Goal: Communication & Community: Answer question/provide support

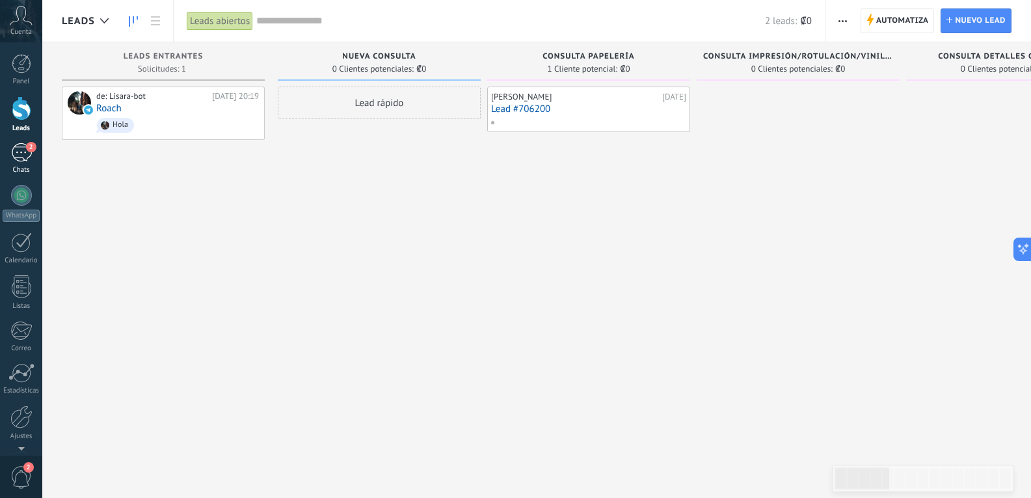
click at [23, 156] on div "2" at bounding box center [21, 152] width 21 height 19
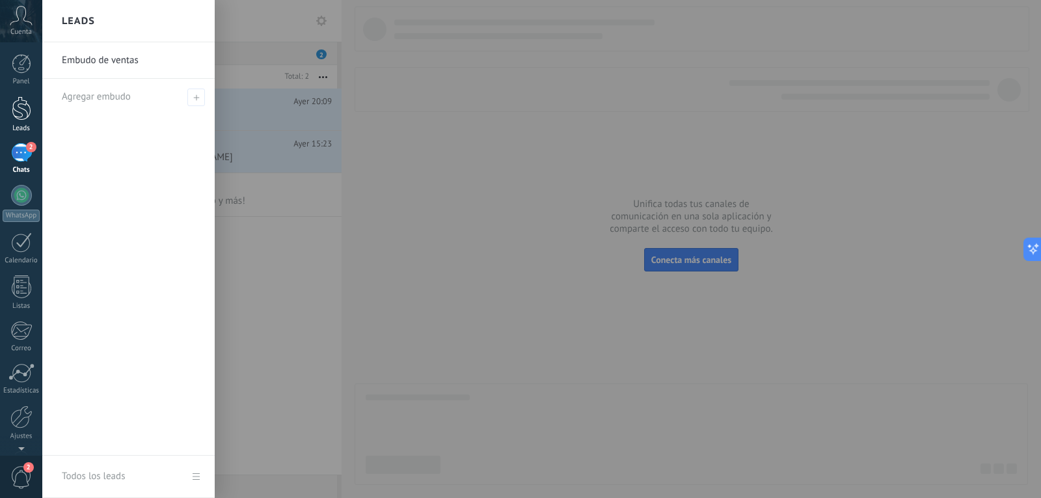
click at [12, 107] on div at bounding box center [22, 108] width 20 height 24
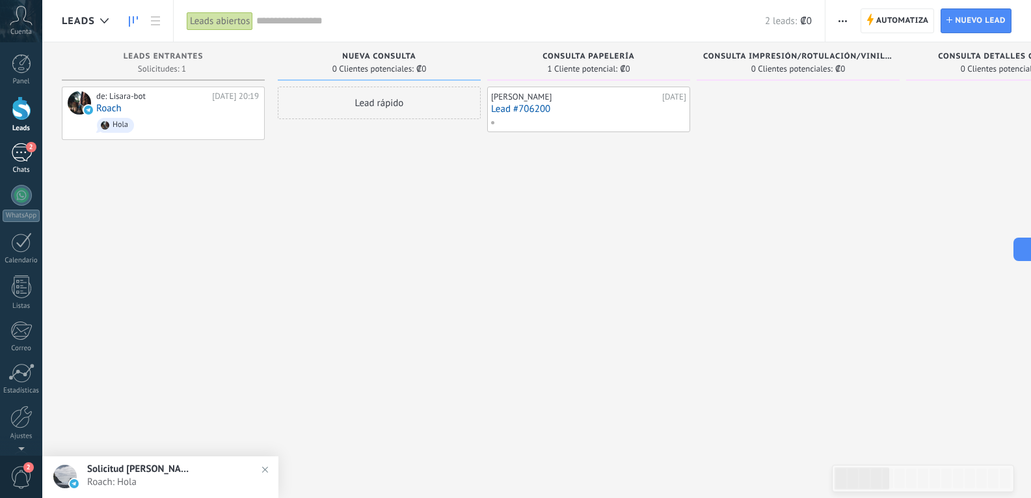
click at [24, 150] on div "2" at bounding box center [21, 152] width 21 height 19
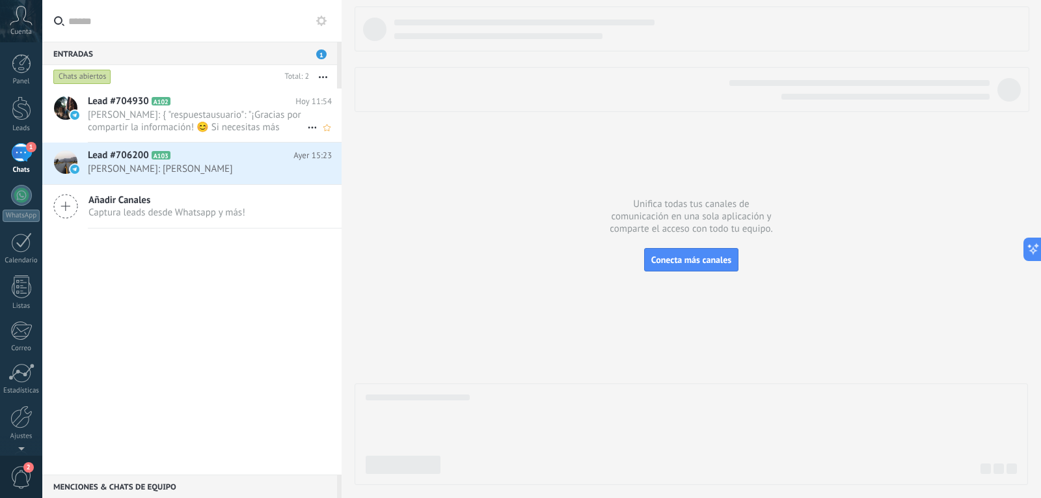
click at [213, 122] on span "[PERSON_NAME]: { "respuestausuario": "¡Gracias por compartir la información! 😊 …" at bounding box center [197, 121] width 219 height 25
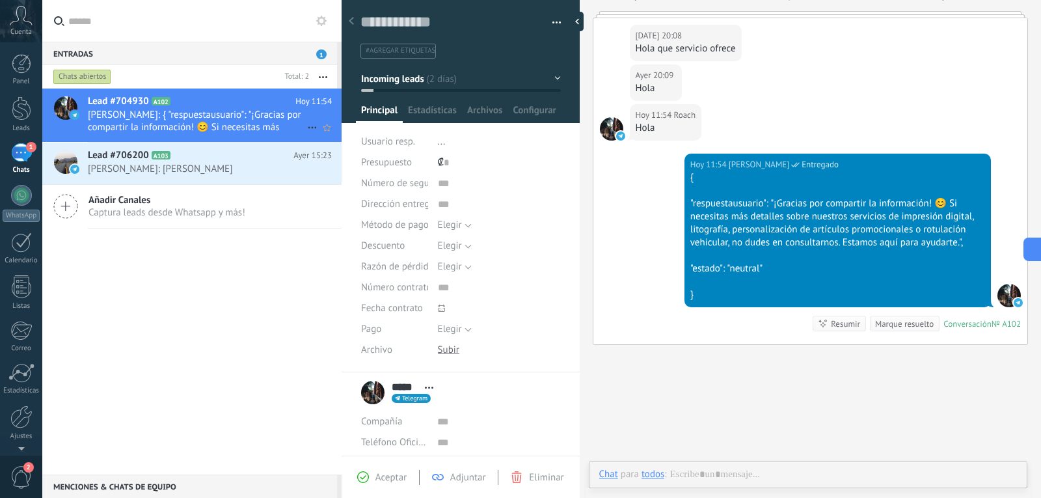
scroll to position [20, 0]
click at [710, 481] on div at bounding box center [808, 487] width 418 height 39
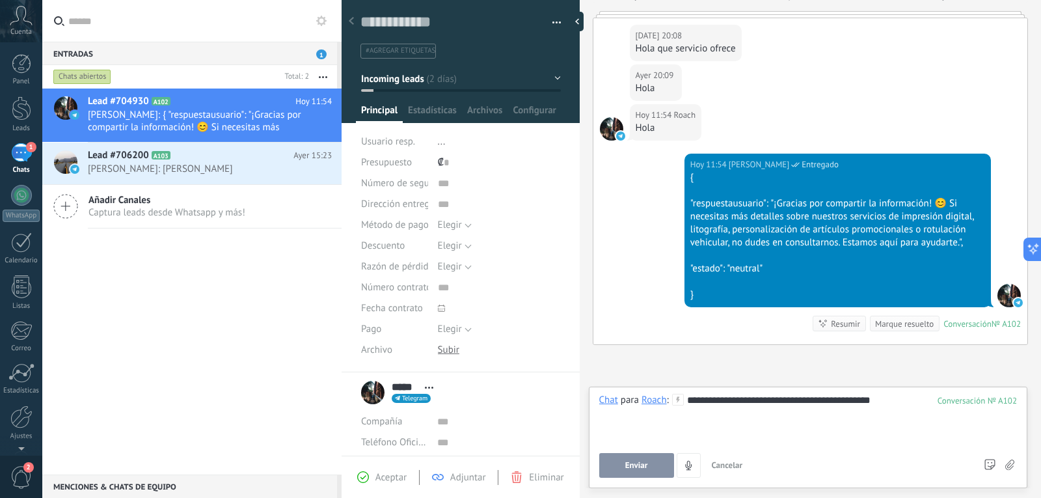
click at [645, 467] on span "Enviar" at bounding box center [636, 465] width 23 height 9
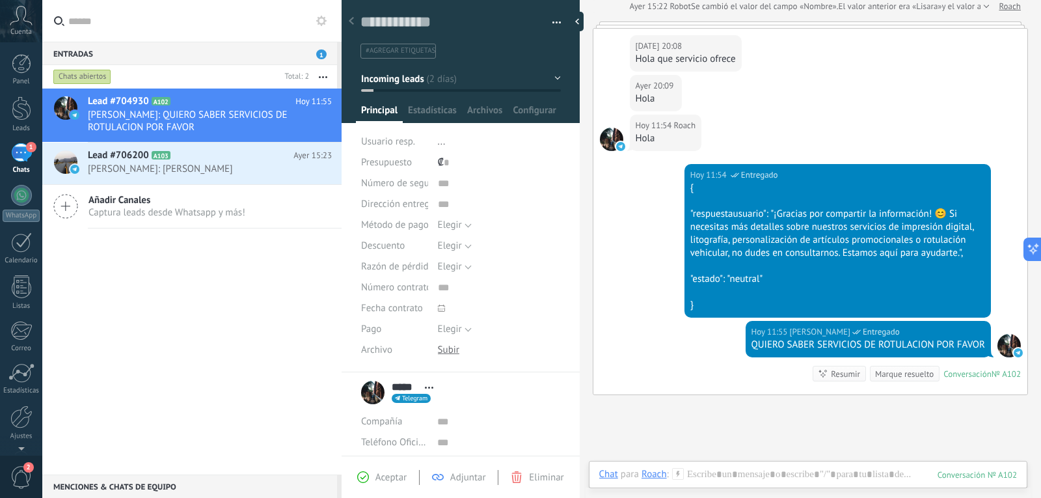
scroll to position [1153, 0]
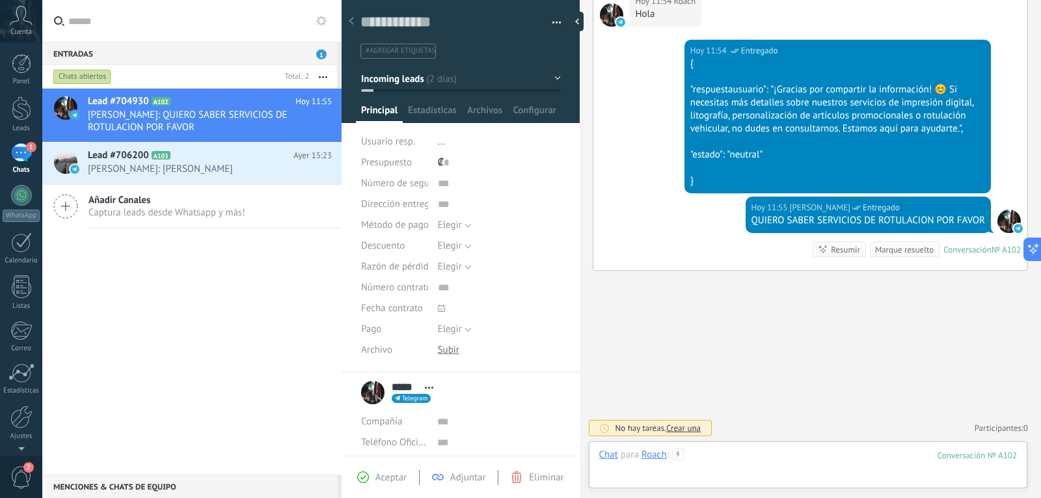
click at [742, 457] on div at bounding box center [808, 467] width 418 height 39
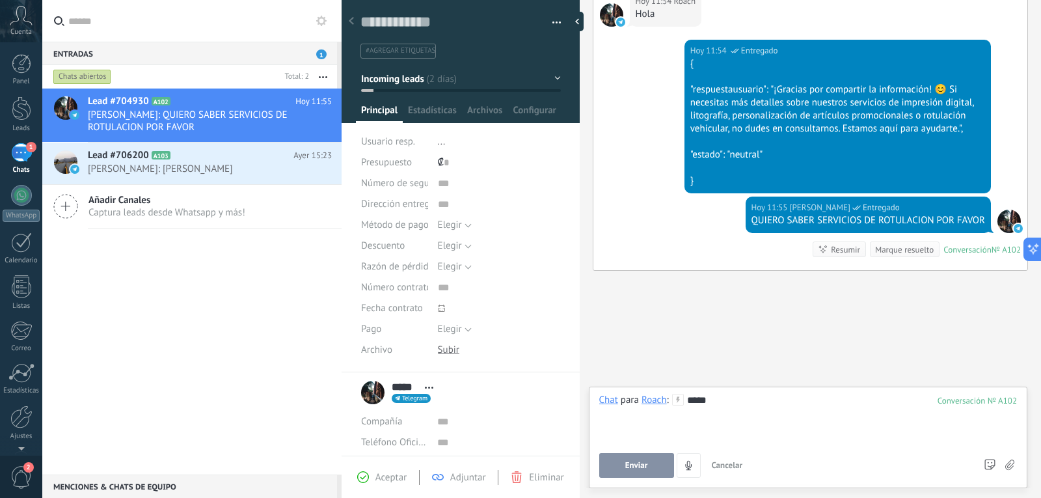
click at [641, 456] on button "Enviar" at bounding box center [636, 465] width 75 height 25
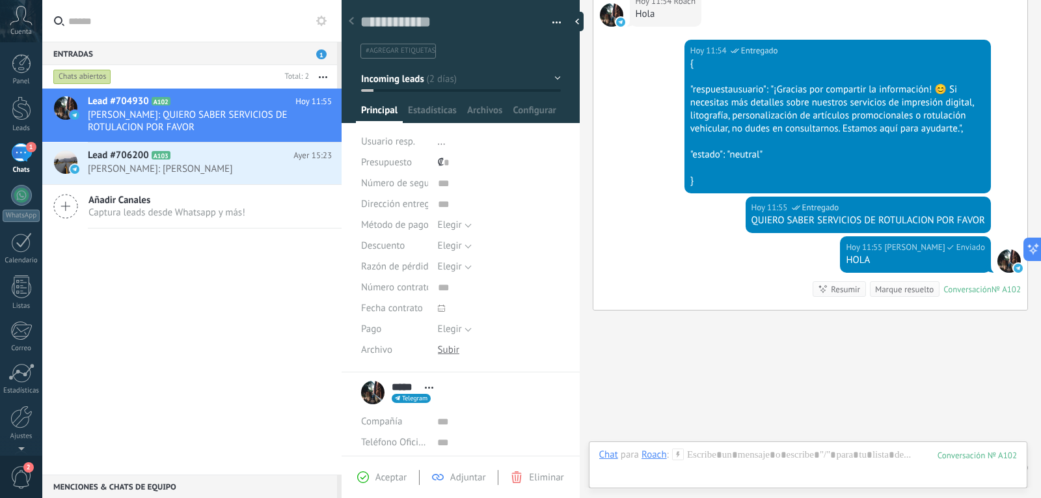
scroll to position [1193, 0]
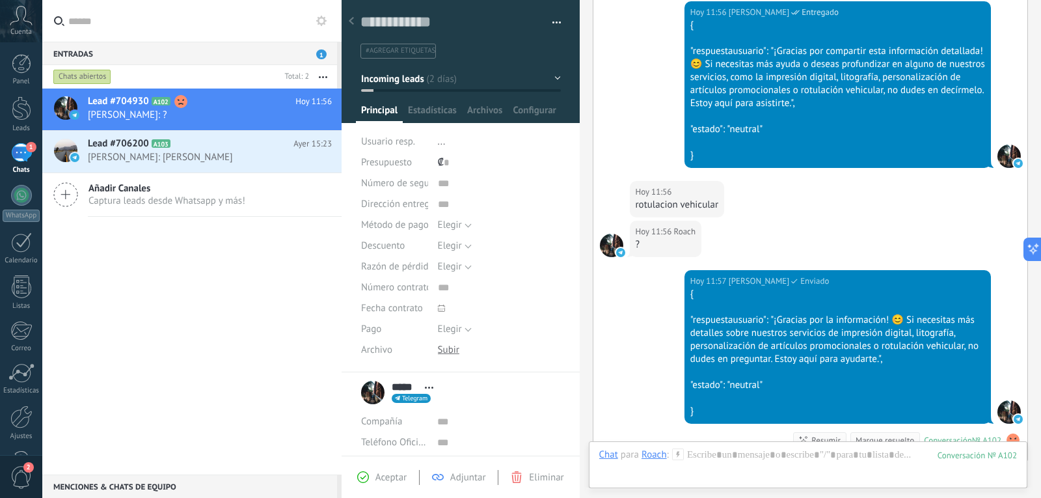
scroll to position [1715, 0]
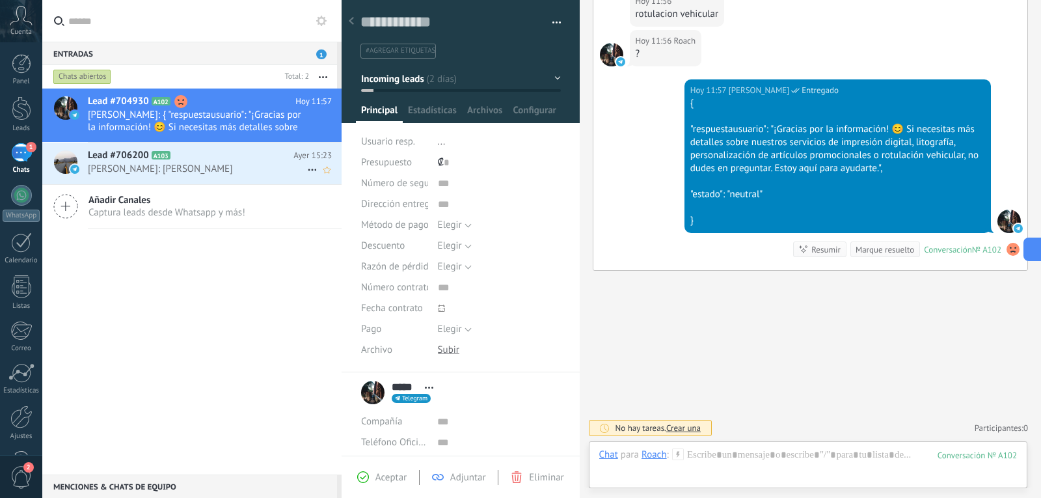
click at [265, 180] on div "Lead #706200 A103 Ayer 15:23 Oxana Mena Calderón: Holis" at bounding box center [215, 162] width 254 height 41
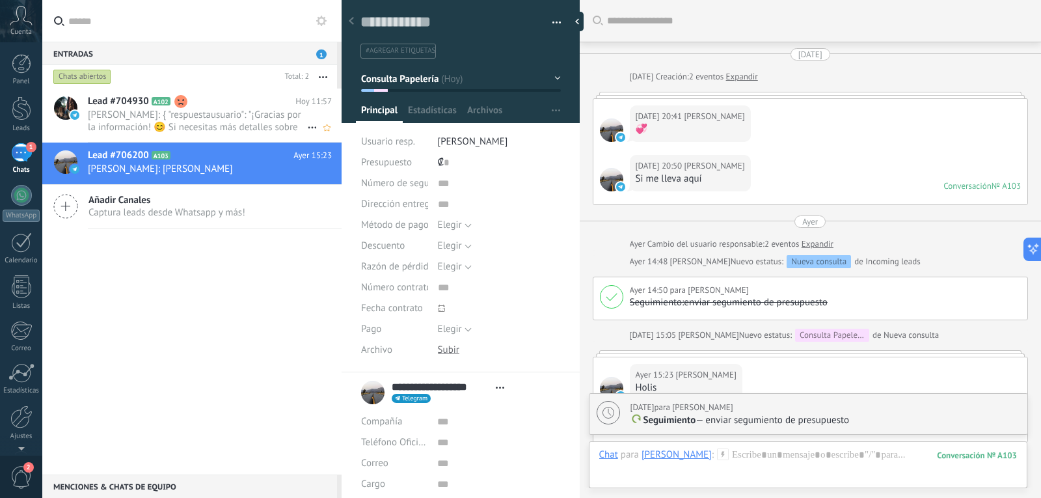
scroll to position [217, 0]
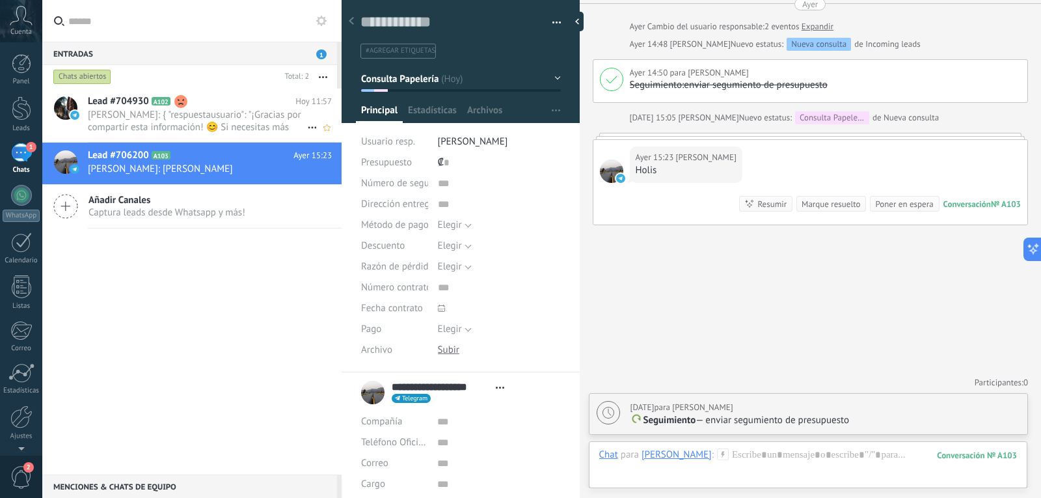
click at [219, 127] on span "Rocio Paniagua Chaves: { "respuestausuario": "¡Gracias por compartir esta infor…" at bounding box center [197, 121] width 219 height 25
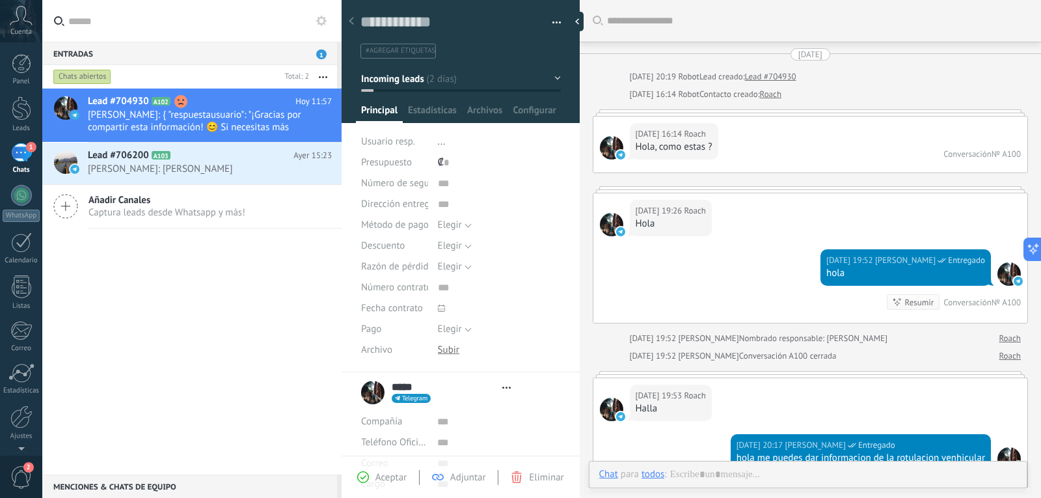
type textarea "**********"
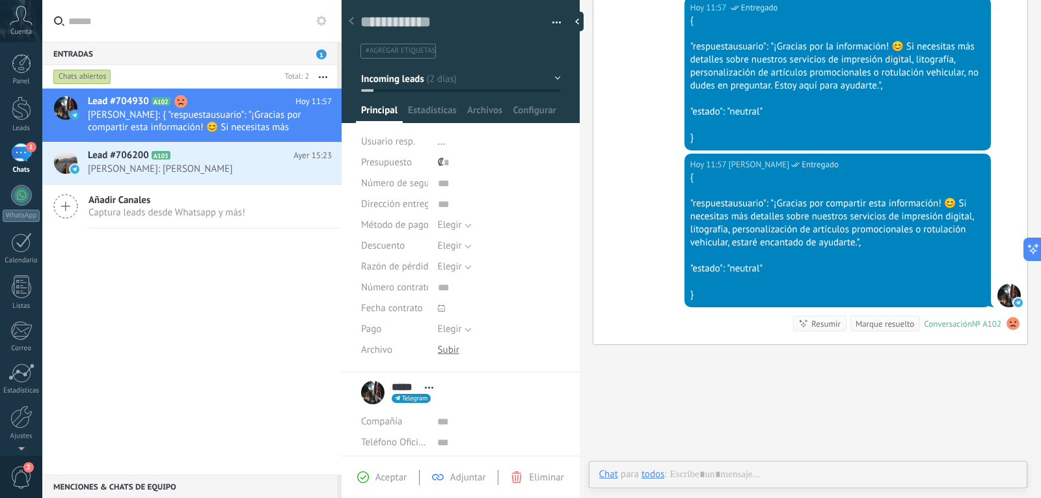
scroll to position [20, 0]
click at [751, 477] on div at bounding box center [808, 487] width 418 height 39
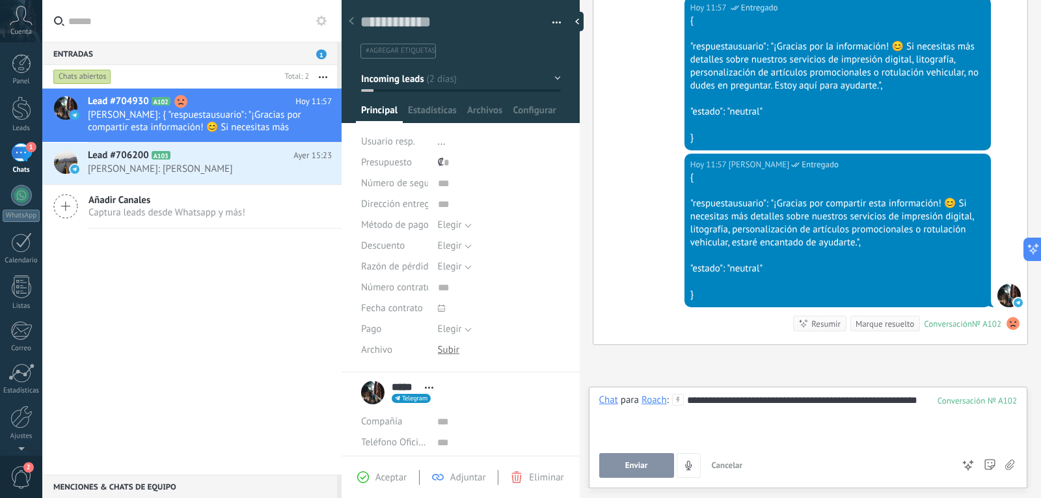
click at [633, 468] on span "Enviar" at bounding box center [636, 465] width 23 height 9
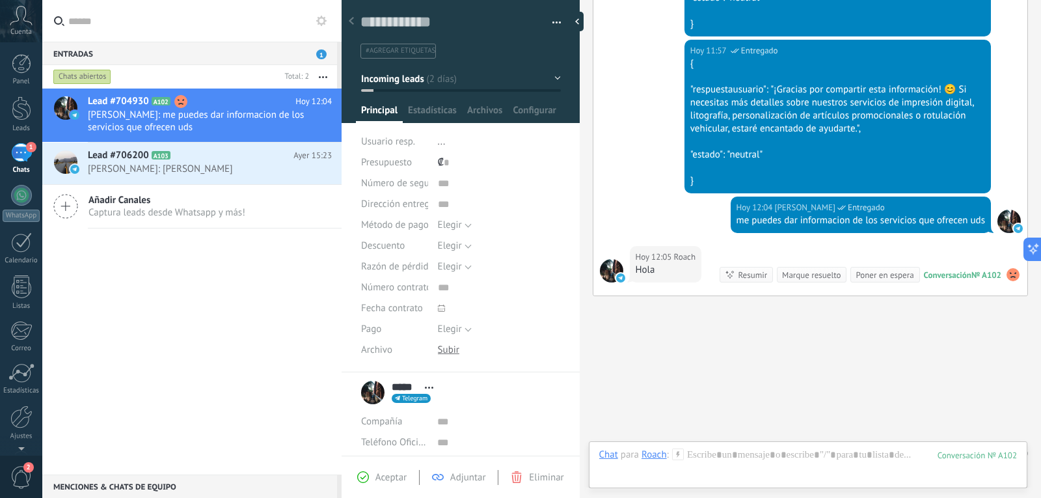
scroll to position [1875, 0]
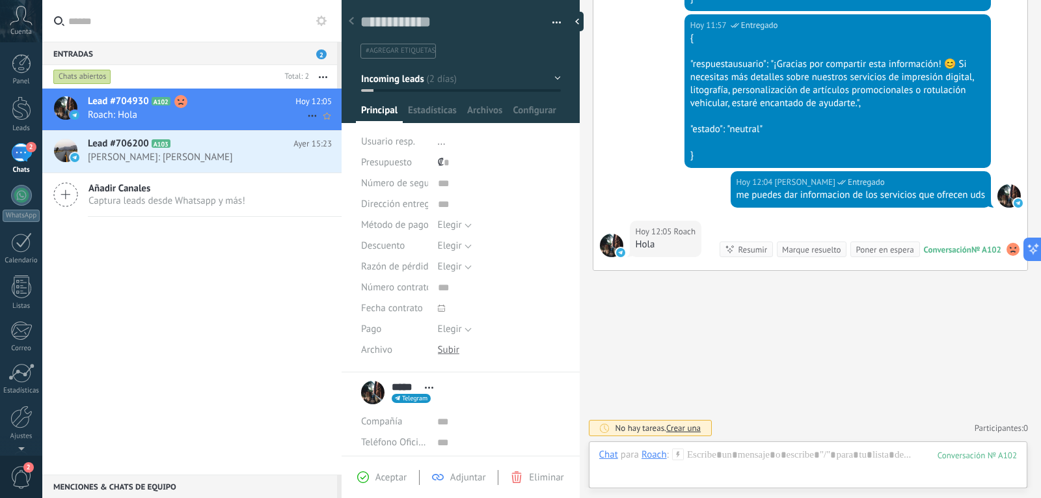
click at [228, 104] on h2 "Lead #704930 A102" at bounding box center [192, 101] width 208 height 13
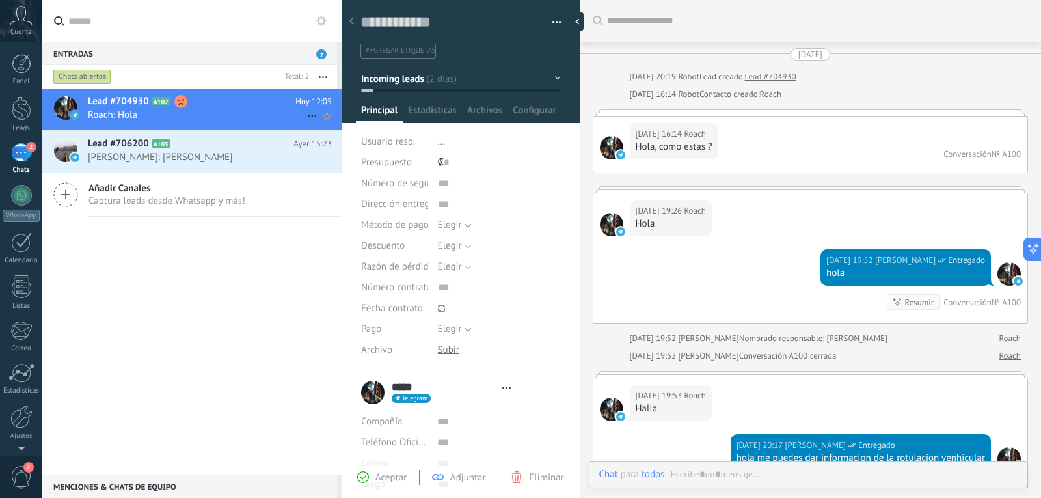
type textarea "**********"
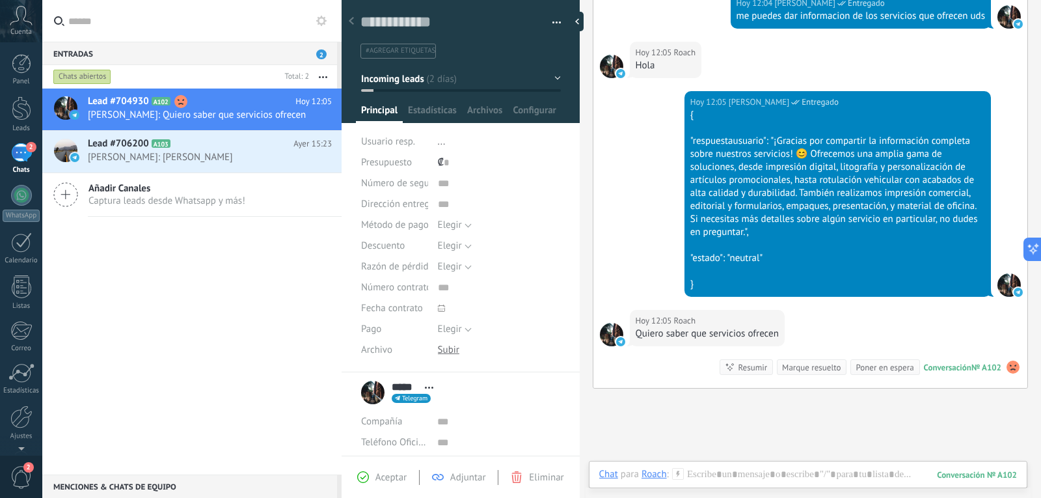
scroll to position [1793, 0]
